Goal: Task Accomplishment & Management: Manage account settings

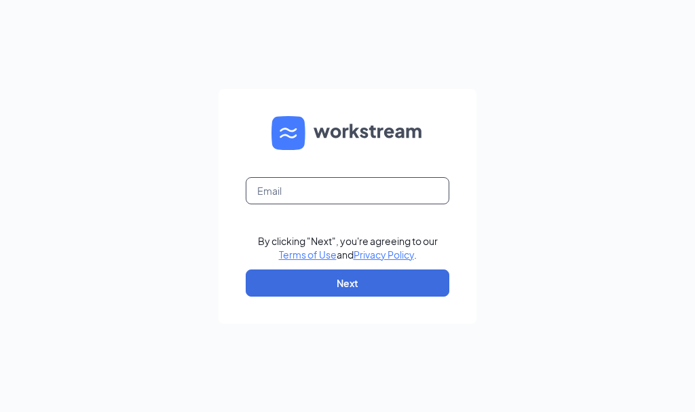
click at [303, 199] on input "text" at bounding box center [348, 190] width 204 height 27
type input "jj7capitola@gmail.com"
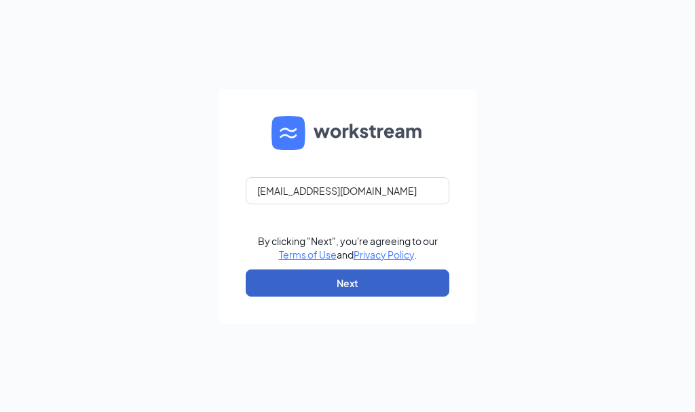
click at [322, 282] on button "Next" at bounding box center [348, 282] width 204 height 27
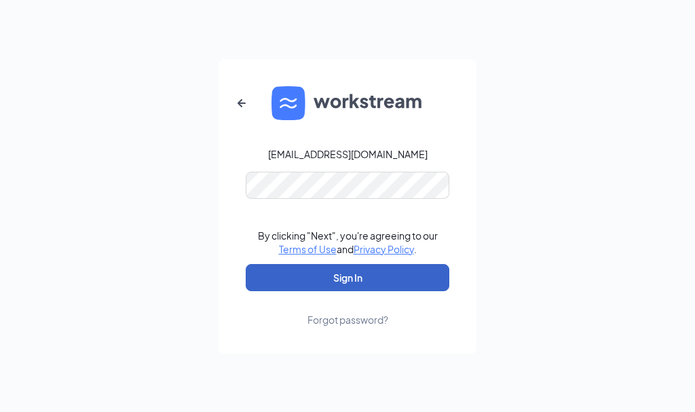
click at [337, 280] on button "Sign In" at bounding box center [348, 277] width 204 height 27
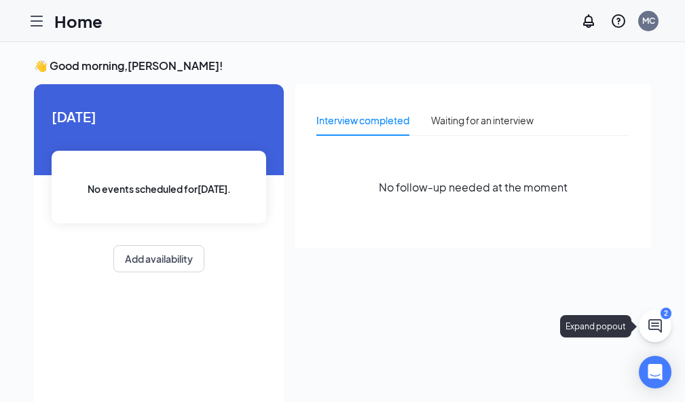
click at [651, 328] on icon "ChatActive" at bounding box center [655, 326] width 16 height 16
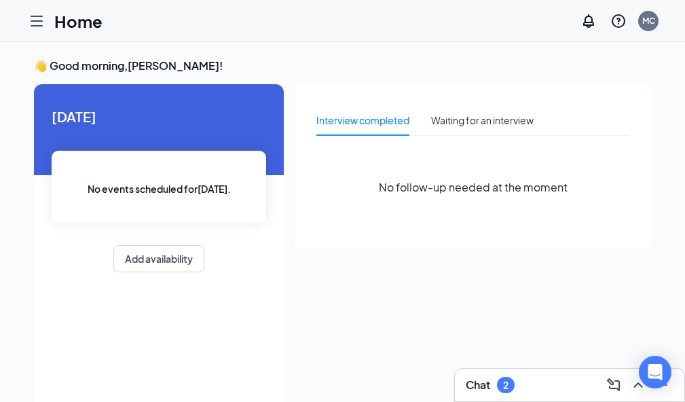
click at [465, 387] on div "Chat 2" at bounding box center [569, 385] width 208 height 22
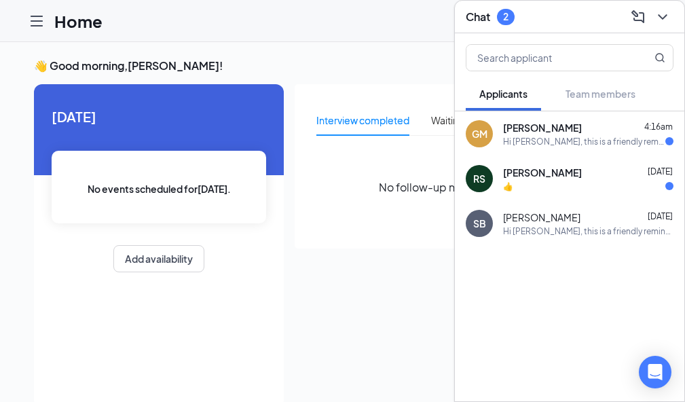
click at [503, 180] on div "👍" at bounding box center [588, 186] width 170 height 12
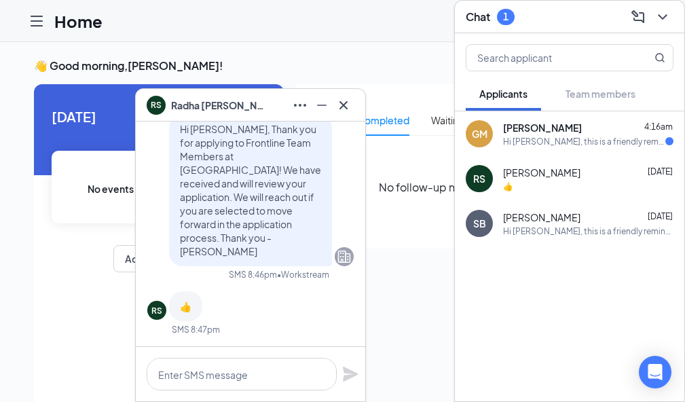
click at [347, 104] on icon "Cross" at bounding box center [343, 105] width 16 height 16
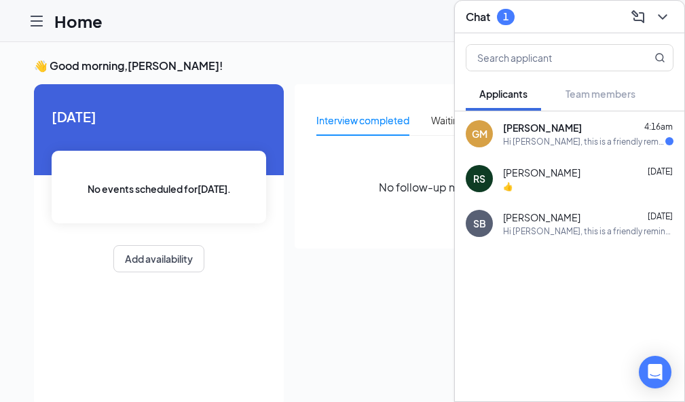
click at [516, 136] on div "Hi [PERSON_NAME], this is a friendly reminder. To move forward with your applic…" at bounding box center [584, 142] width 162 height 12
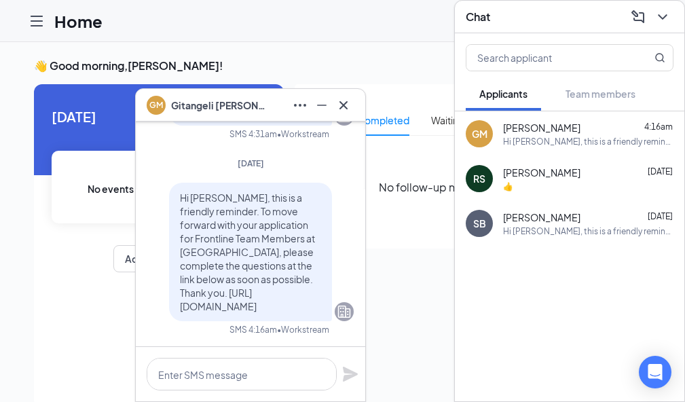
scroll to position [49, 0]
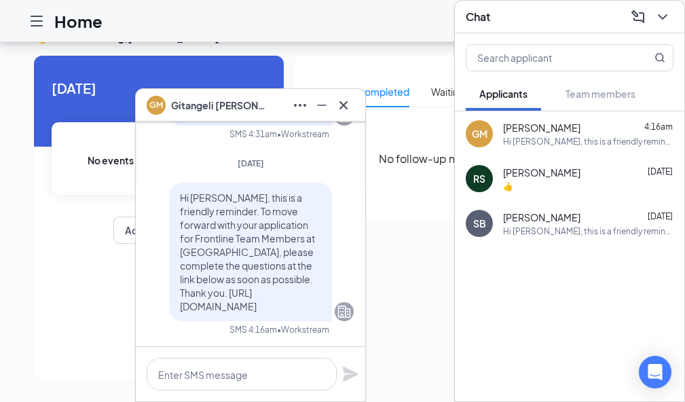
click at [347, 108] on icon "Cross" at bounding box center [343, 104] width 8 height 8
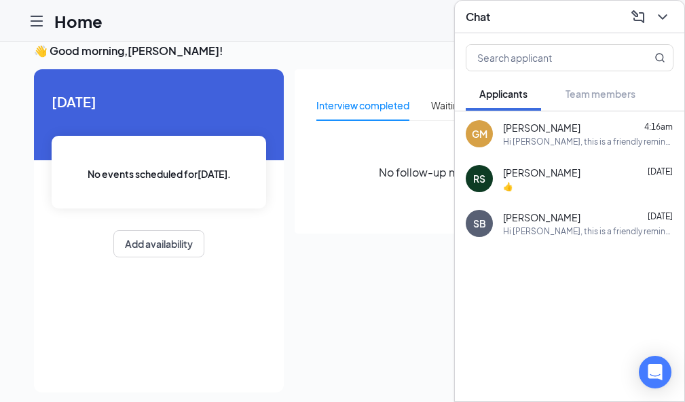
scroll to position [0, 0]
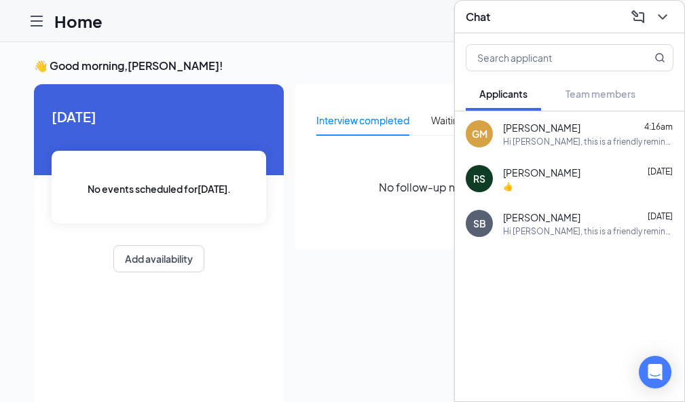
click at [654, 9] on icon "ChevronDown" at bounding box center [662, 17] width 16 height 16
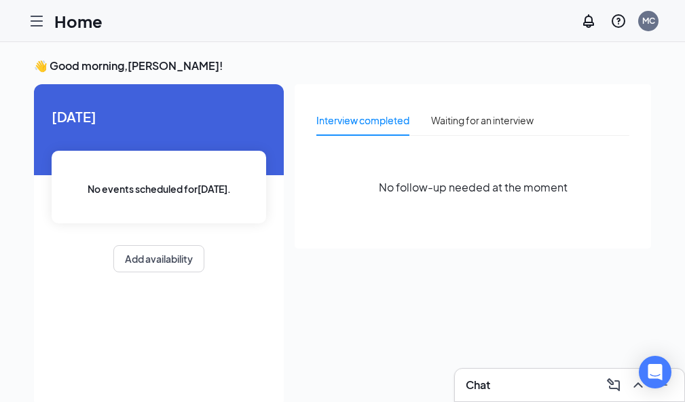
click at [491, 383] on div "Chat" at bounding box center [569, 385] width 208 height 22
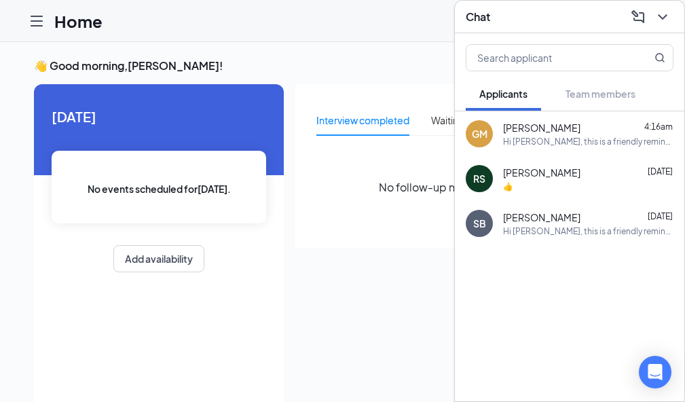
click at [461, 18] on div "Chat" at bounding box center [569, 17] width 229 height 33
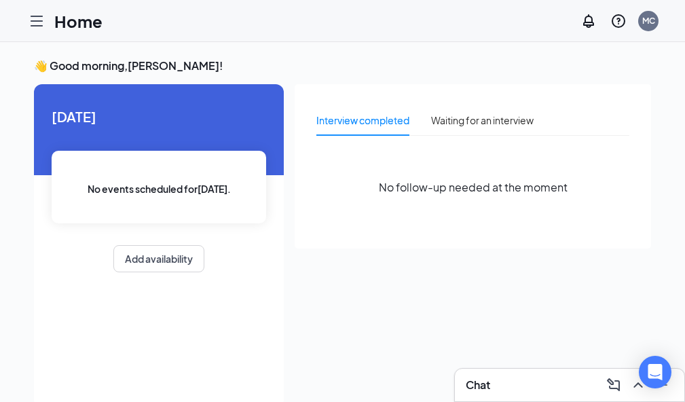
click at [0, 0] on div "Reporting" at bounding box center [0, 0] width 0 height 0
click at [0, 0] on link "Applicants" at bounding box center [0, 0] width 0 height 0
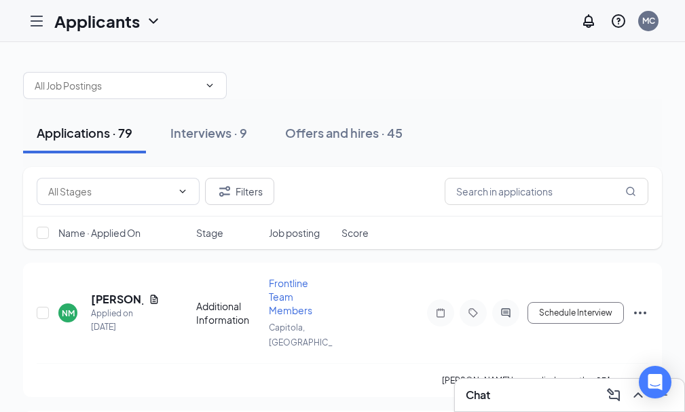
click at [0, 0] on div at bounding box center [0, 0] width 0 height 0
click at [227, 76] on span at bounding box center [125, 85] width 204 height 27
click at [227, 95] on span at bounding box center [125, 85] width 204 height 27
click at [199, 91] on input "text" at bounding box center [117, 85] width 164 height 15
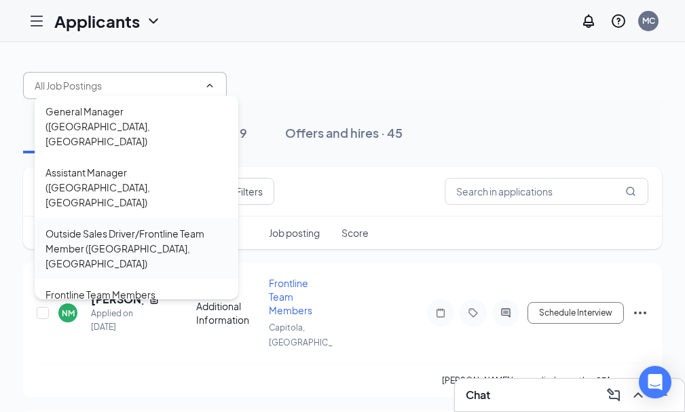
click at [191, 226] on div "Outside Sales Driver/Frontline Team Member (Capitola, CA)" at bounding box center [136, 248] width 182 height 45
type input "Outside Sales Driver/Frontline Team Member (Capitola, CA)"
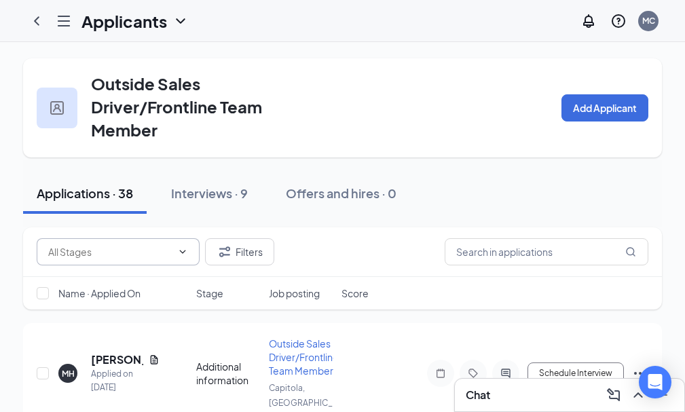
click at [172, 252] on input "text" at bounding box center [109, 251] width 123 height 15
click at [235, 198] on div "Interviews · 9" at bounding box center [209, 193] width 77 height 17
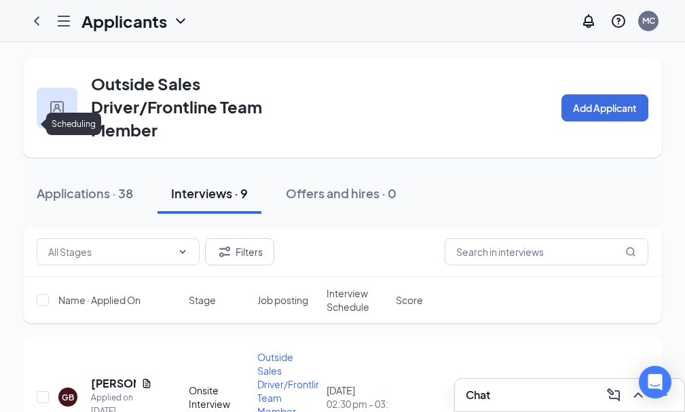
click at [0, 0] on link "Scheduling" at bounding box center [0, 0] width 0 height 0
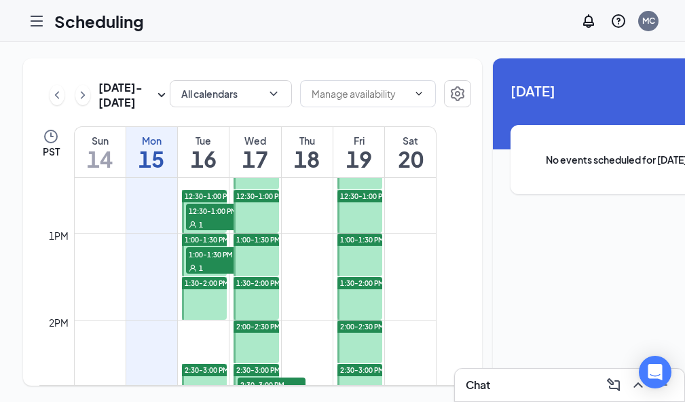
scroll to position [1142, 0]
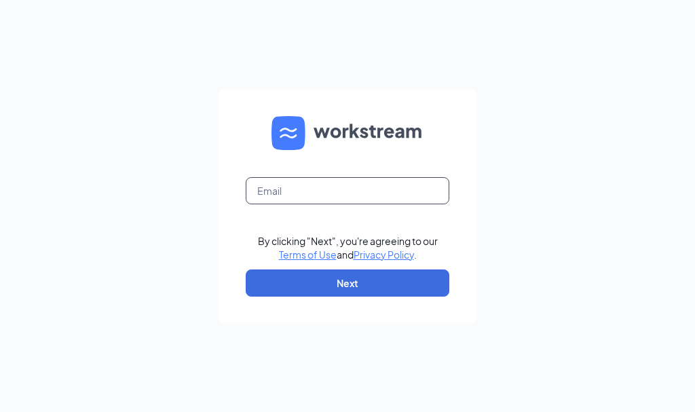
click at [332, 194] on input "text" at bounding box center [348, 190] width 204 height 27
type input "[EMAIL_ADDRESS][DOMAIN_NAME]"
click at [279, 248] on link "Terms of Use" at bounding box center [308, 254] width 58 height 12
click at [349, 187] on input "text" at bounding box center [348, 190] width 204 height 27
type input "[EMAIL_ADDRESS][DOMAIN_NAME]"
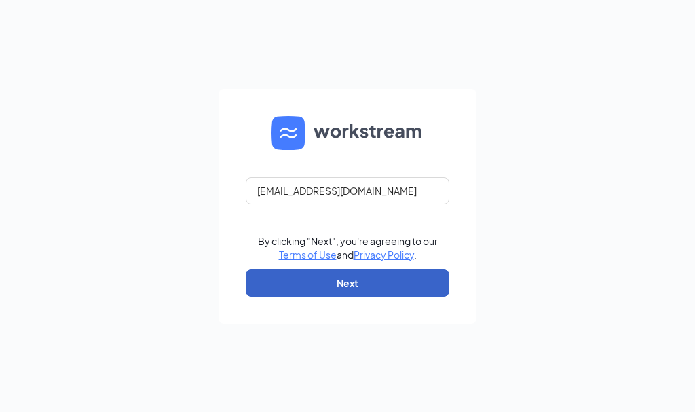
click at [337, 278] on button "Next" at bounding box center [348, 282] width 204 height 27
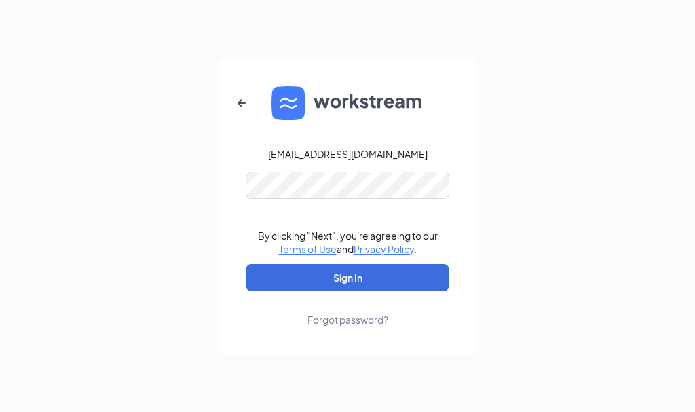
drag, startPoint x: 265, startPoint y: 145, endPoint x: 269, endPoint y: 166, distance: 21.3
click at [265, 145] on form "jjDistrictManager@gmail.com By clicking "Next", you're agreeing to our Terms of…" at bounding box center [347, 206] width 258 height 294
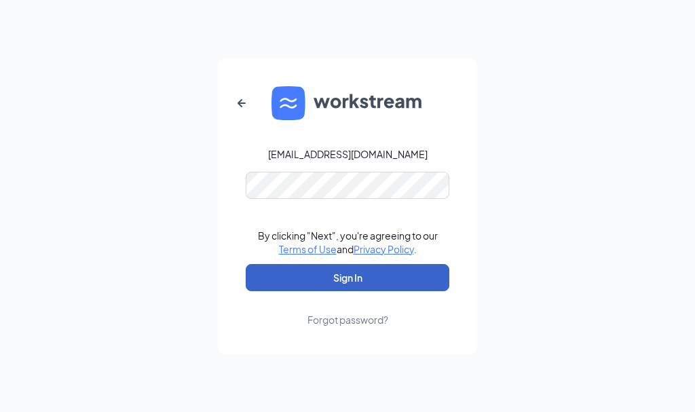
click at [300, 280] on button "Sign In" at bounding box center [348, 277] width 204 height 27
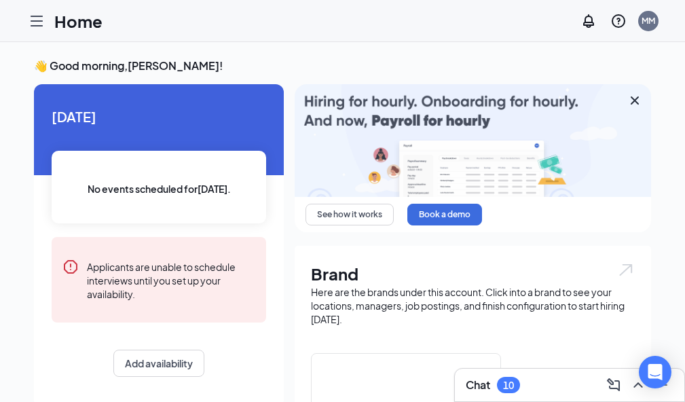
click at [474, 388] on div "Chat 10" at bounding box center [569, 385] width 208 height 22
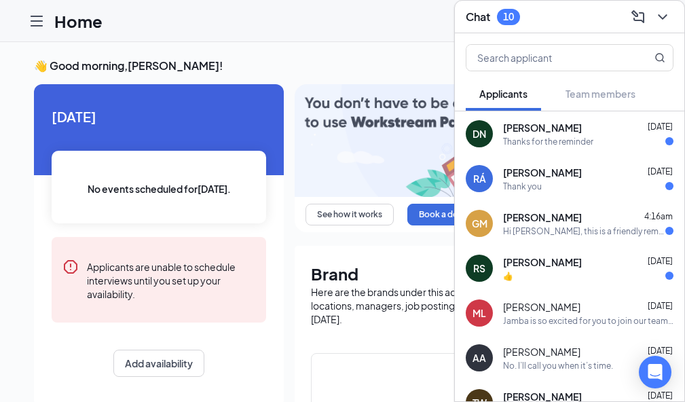
click at [455, 139] on div "DN [PERSON_NAME] [DATE] Thanks for the reminder" at bounding box center [569, 133] width 229 height 45
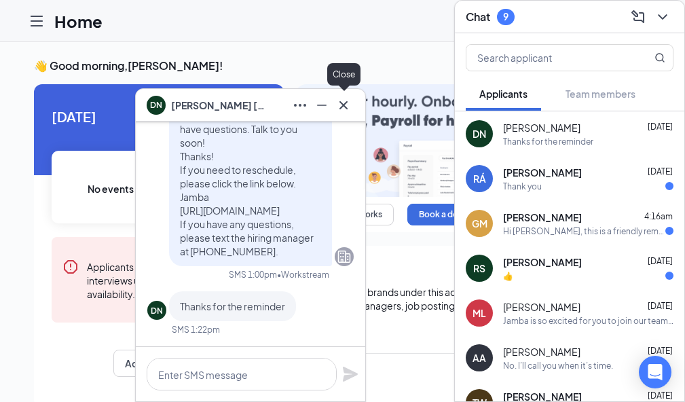
click at [343, 96] on button at bounding box center [343, 105] width 22 height 22
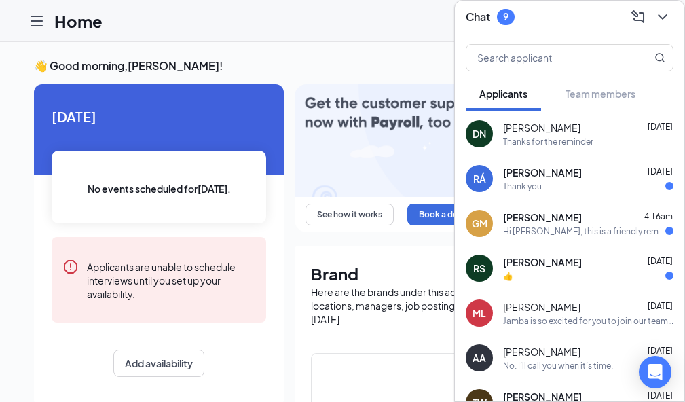
click at [503, 167] on span "[PERSON_NAME]" at bounding box center [542, 173] width 79 height 14
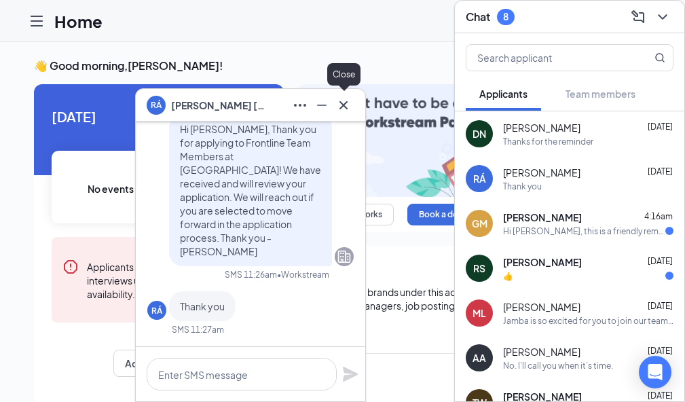
click at [345, 100] on icon "Cross" at bounding box center [343, 105] width 16 height 16
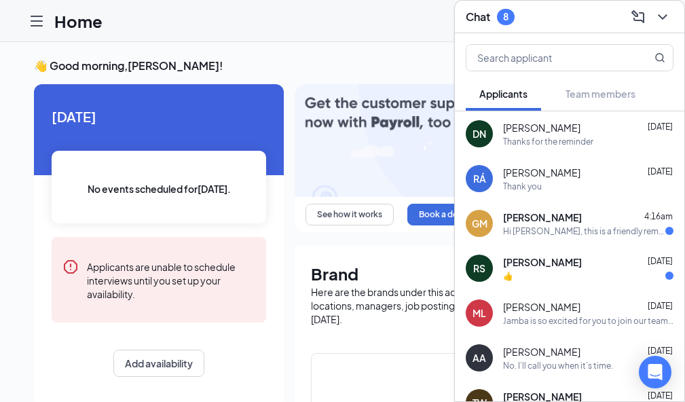
drag, startPoint x: 446, startPoint y: 216, endPoint x: 438, endPoint y: 208, distance: 11.5
click at [503, 225] on div "Hi [PERSON_NAME], this is a friendly reminder. To move forward with your applic…" at bounding box center [584, 231] width 162 height 12
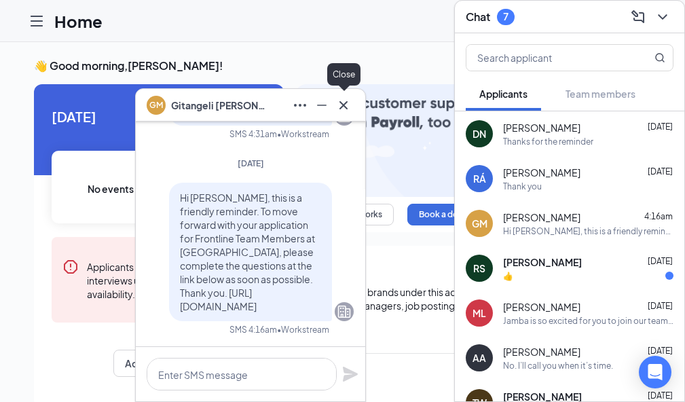
click at [344, 102] on icon "Cross" at bounding box center [343, 105] width 16 height 16
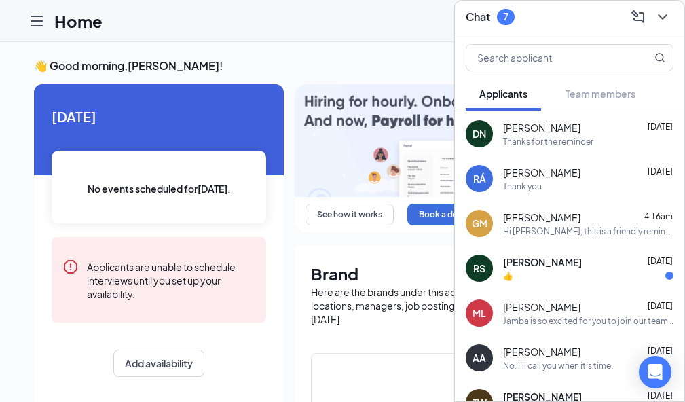
click at [503, 255] on span "[PERSON_NAME]" at bounding box center [542, 262] width 79 height 14
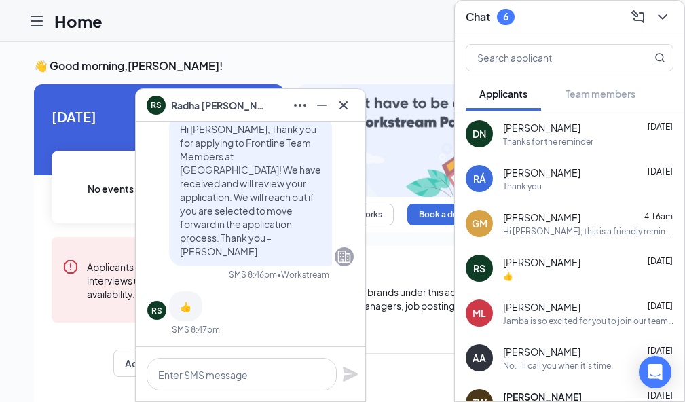
click at [352, 113] on div at bounding box center [343, 105] width 22 height 22
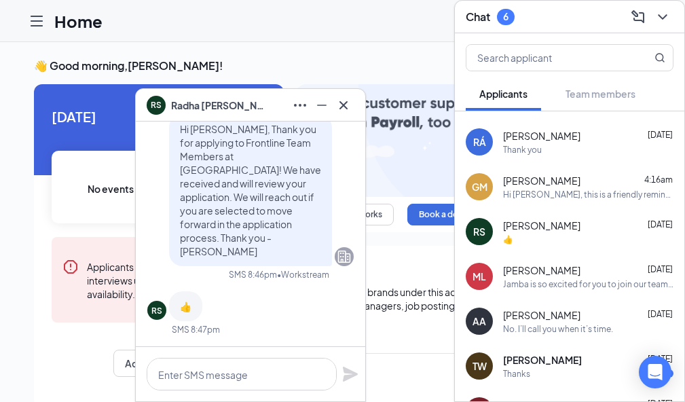
scroll to position [136, 0]
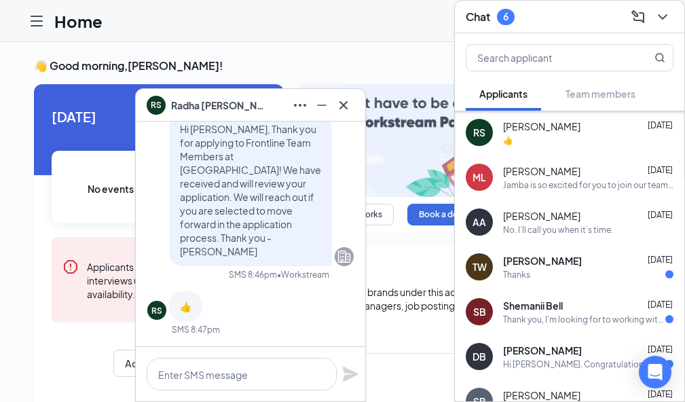
click at [503, 254] on div "[PERSON_NAME] [DATE]" at bounding box center [588, 261] width 170 height 14
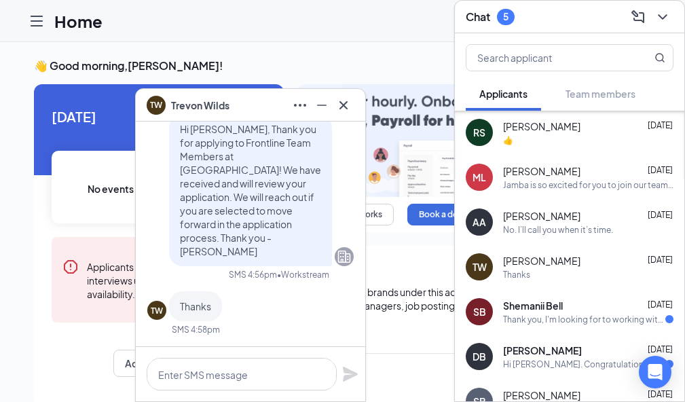
click at [344, 111] on icon "Cross" at bounding box center [343, 105] width 16 height 16
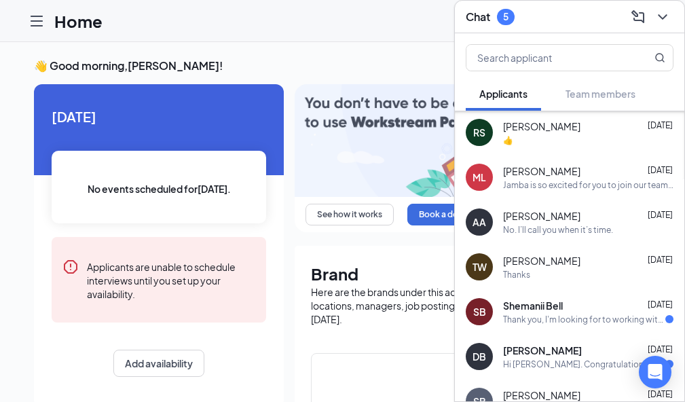
click at [503, 313] on div "Thank you, I'm looking for to working with the team!" at bounding box center [584, 319] width 162 height 12
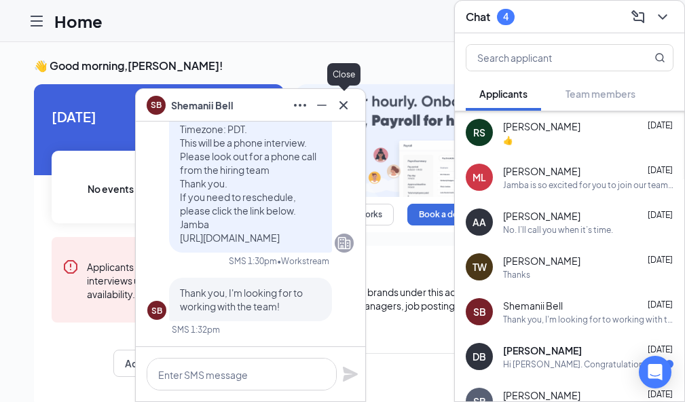
click at [348, 111] on icon "Cross" at bounding box center [343, 105] width 16 height 16
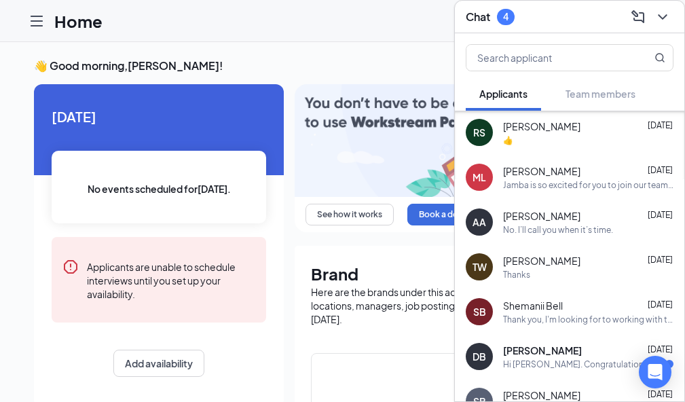
click at [503, 358] on div "Hi [PERSON_NAME]. Congratulations, your meeting with Jamba for Frontline Team M…" at bounding box center [584, 364] width 162 height 12
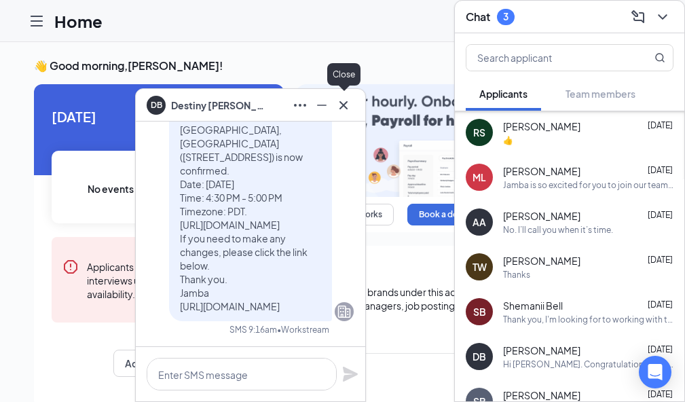
click at [342, 113] on icon "Cross" at bounding box center [343, 105] width 16 height 16
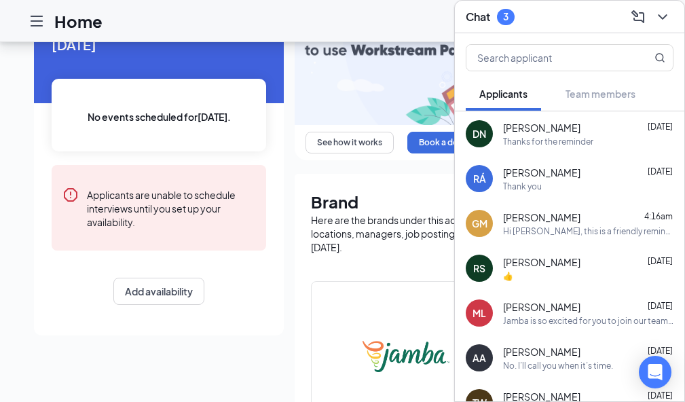
scroll to position [0, 0]
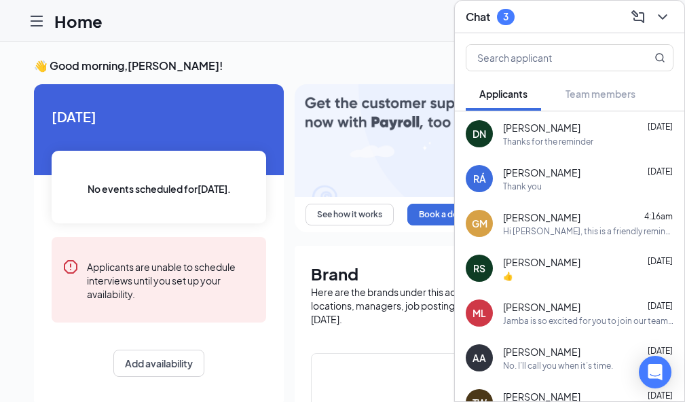
click at [654, 9] on icon "ChevronDown" at bounding box center [662, 17] width 16 height 16
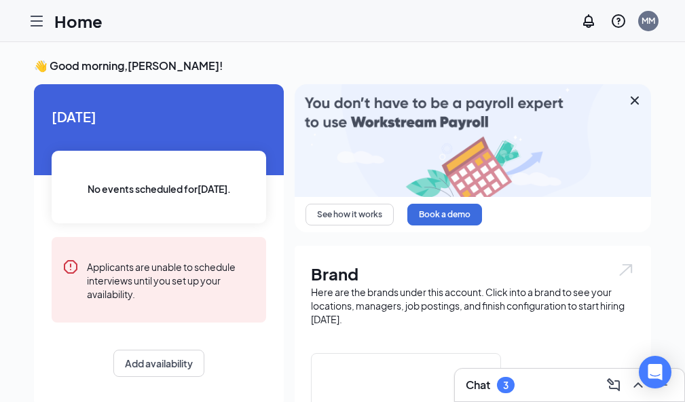
click at [0, 0] on link "Messages" at bounding box center [0, 0] width 0 height 0
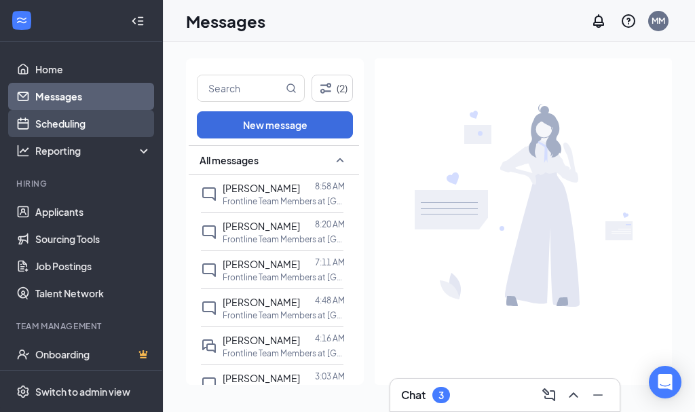
click at [60, 122] on link "Scheduling" at bounding box center [93, 123] width 116 height 27
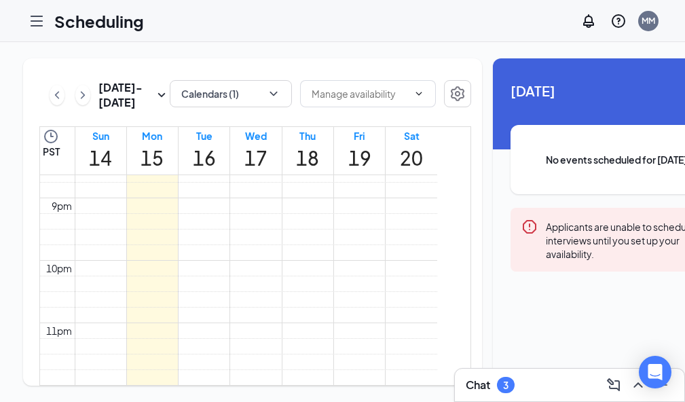
scroll to position [1345, 0]
click at [280, 97] on icon "ChevronDown" at bounding box center [274, 94] width 14 height 14
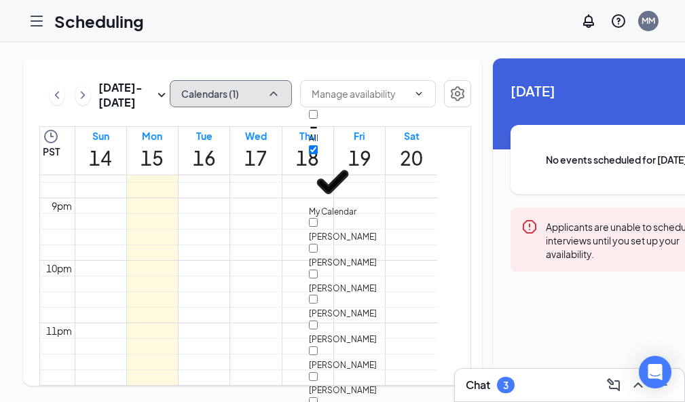
scroll to position [68, 0]
click at [318, 320] on input "[PERSON_NAME]" at bounding box center [313, 324] width 9 height 9
checkbox input "true"
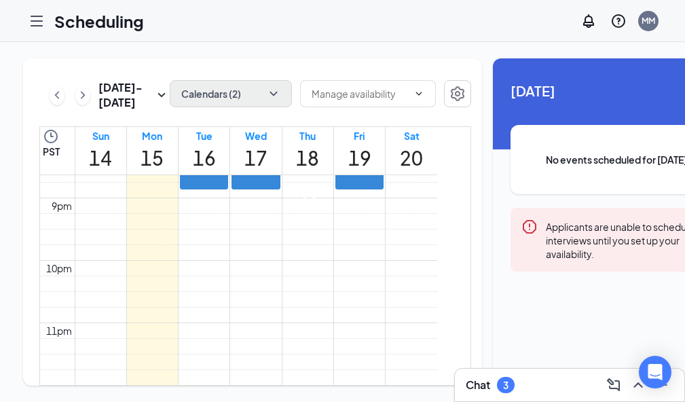
click at [482, 145] on div "[DATE] - [DATE] Calendars (2) PST Sun 14 Mon 15 Tue 16 Wed 17 Thu 18 Fri 19 Sat…" at bounding box center [252, 221] width 459 height 327
click at [436, 110] on div at bounding box center [368, 95] width 136 height 30
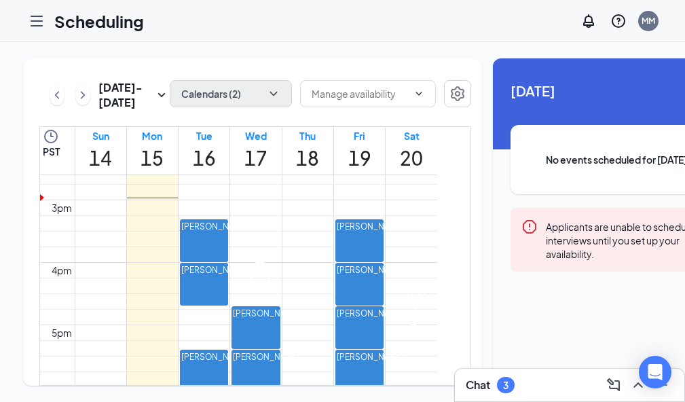
scroll to position [879, 0]
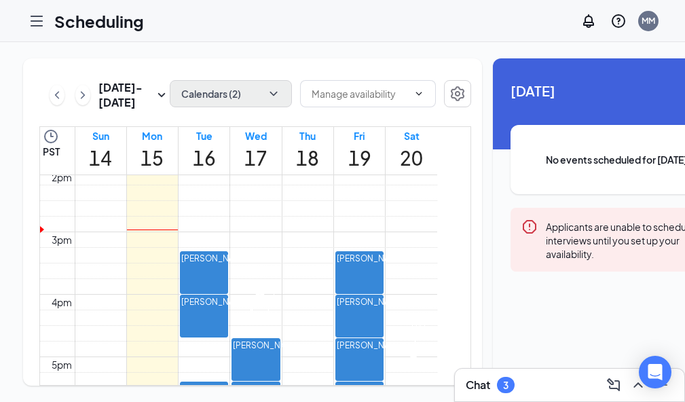
click at [0, 0] on link "Home" at bounding box center [0, 0] width 0 height 0
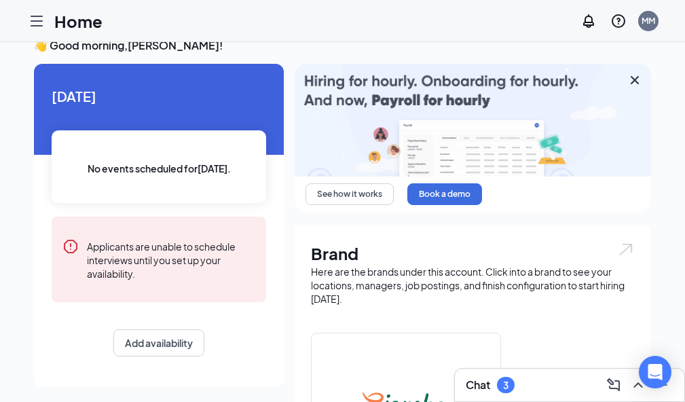
click at [495, 387] on div "Chat 3" at bounding box center [569, 385] width 208 height 22
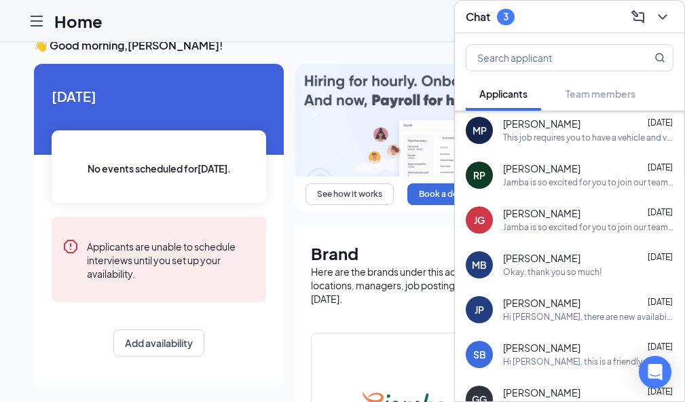
scroll to position [746, 0]
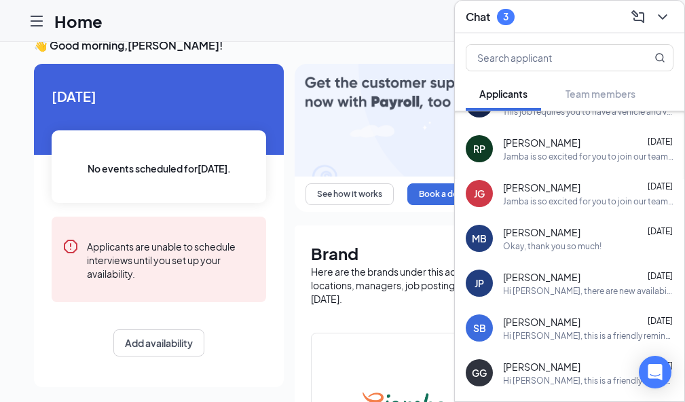
click at [654, 12] on icon "ChevronDown" at bounding box center [662, 17] width 16 height 16
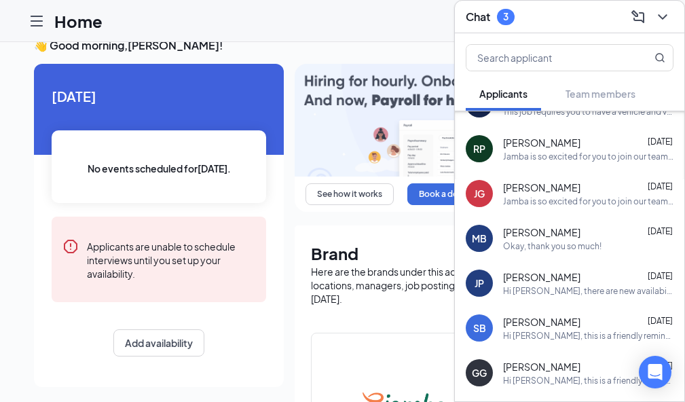
scroll to position [0, 0]
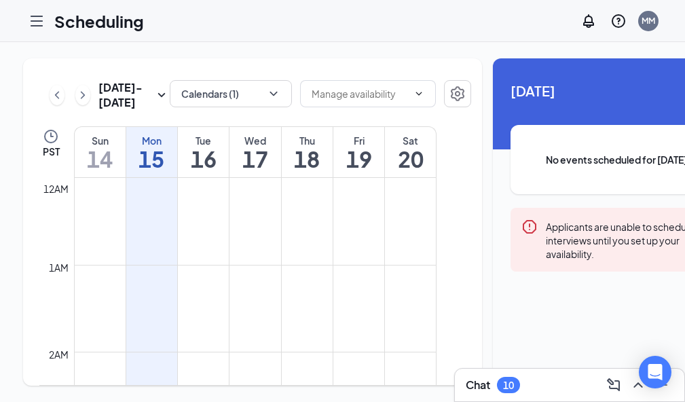
scroll to position [667, 0]
click at [465, 392] on div "Chat 3" at bounding box center [569, 385] width 208 height 22
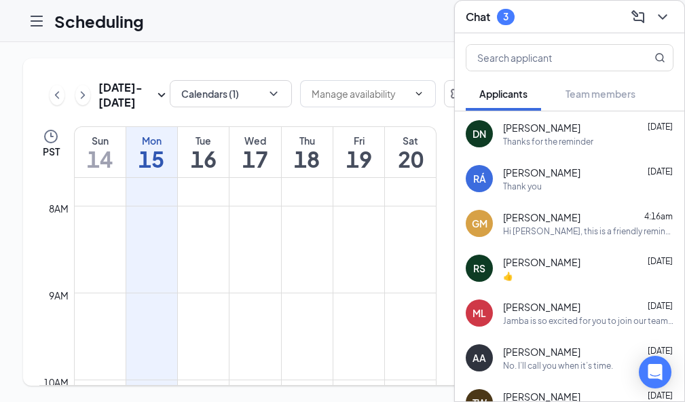
click at [654, 9] on icon "ChevronDown" at bounding box center [662, 17] width 16 height 16
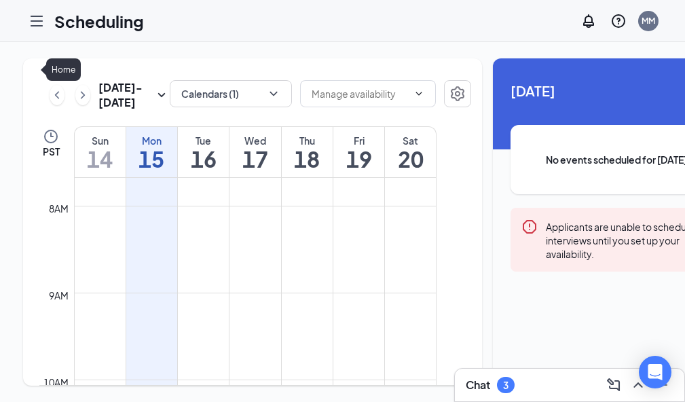
click at [0, 0] on link "Home" at bounding box center [0, 0] width 0 height 0
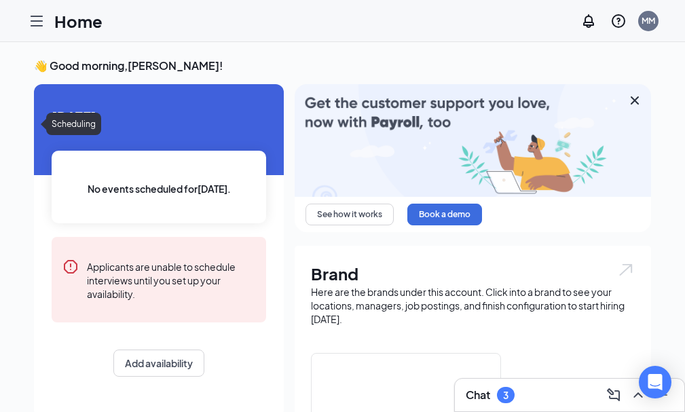
click at [0, 0] on link "Scheduling" at bounding box center [0, 0] width 0 height 0
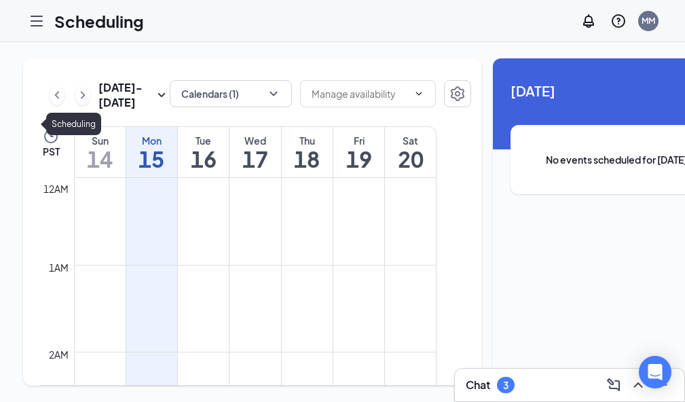
scroll to position [667, 0]
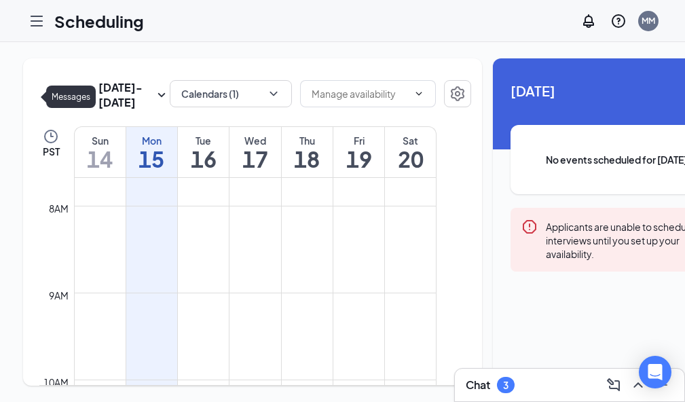
click at [0, 0] on link "Messages" at bounding box center [0, 0] width 0 height 0
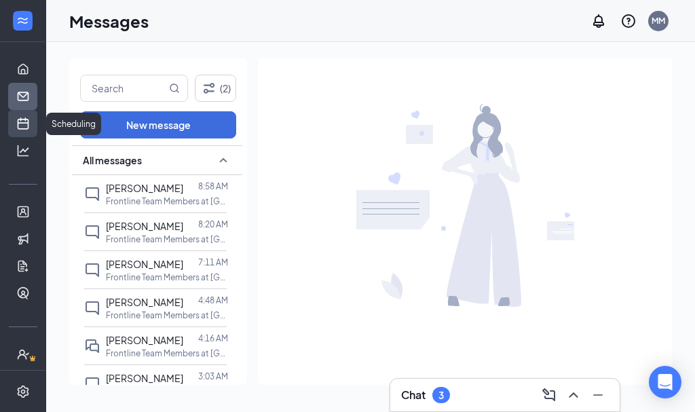
click at [35, 123] on link "Scheduling" at bounding box center [42, 123] width 14 height 27
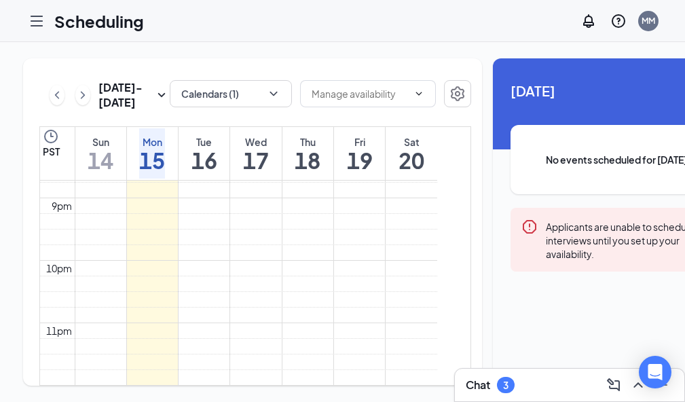
scroll to position [1685, 0]
